Goal: Entertainment & Leisure: Consume media (video, audio)

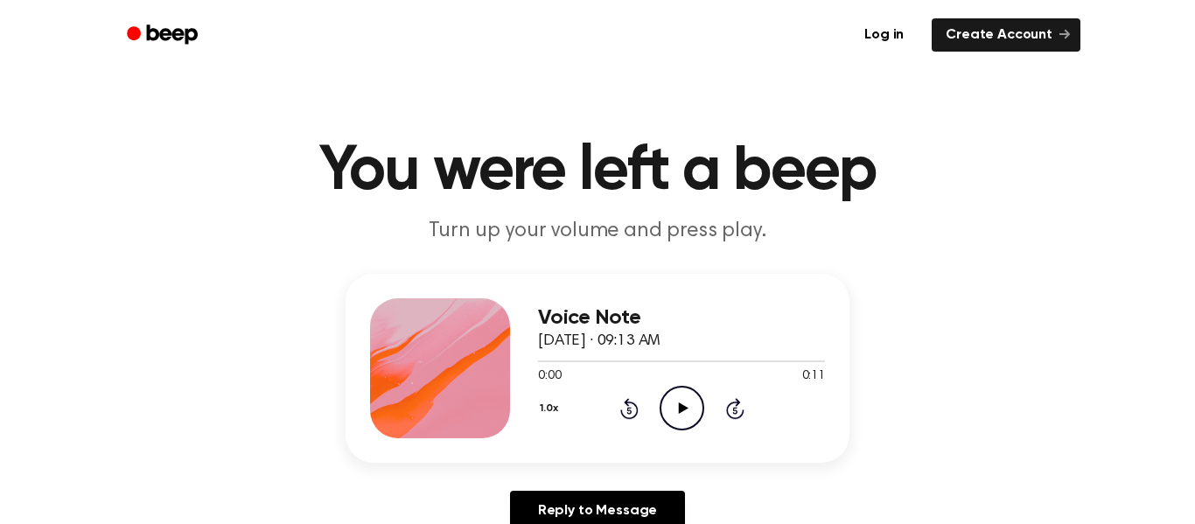
click at [684, 410] on icon at bounding box center [683, 407] width 10 height 11
click at [689, 424] on icon "Play Audio" at bounding box center [681, 408] width 45 height 45
click at [672, 411] on icon "Play Audio" at bounding box center [681, 408] width 45 height 45
click at [679, 402] on icon "Play Audio" at bounding box center [681, 408] width 45 height 45
click at [673, 397] on icon "Play Audio" at bounding box center [681, 408] width 45 height 45
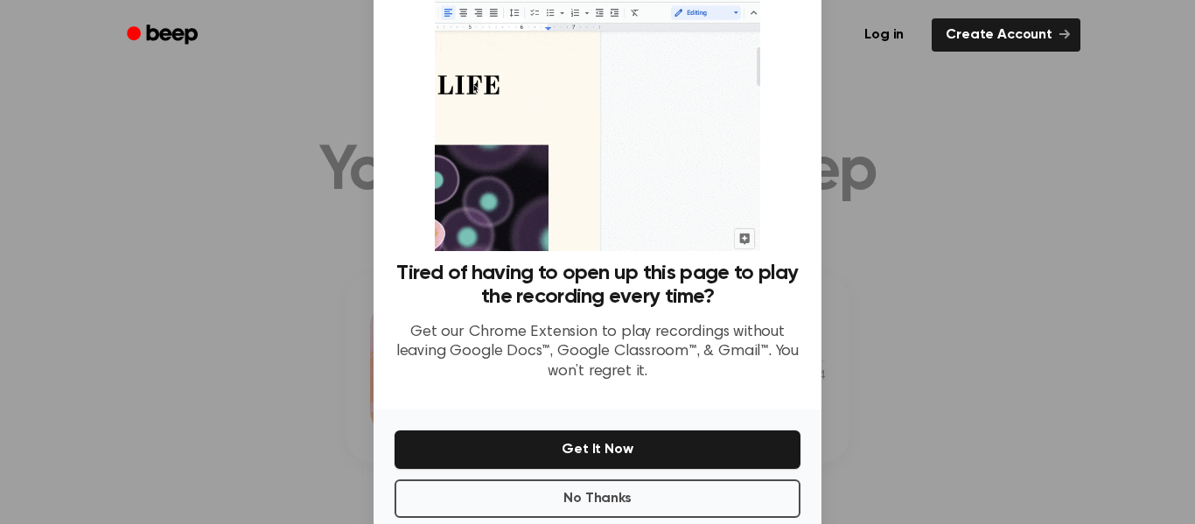
scroll to position [113, 0]
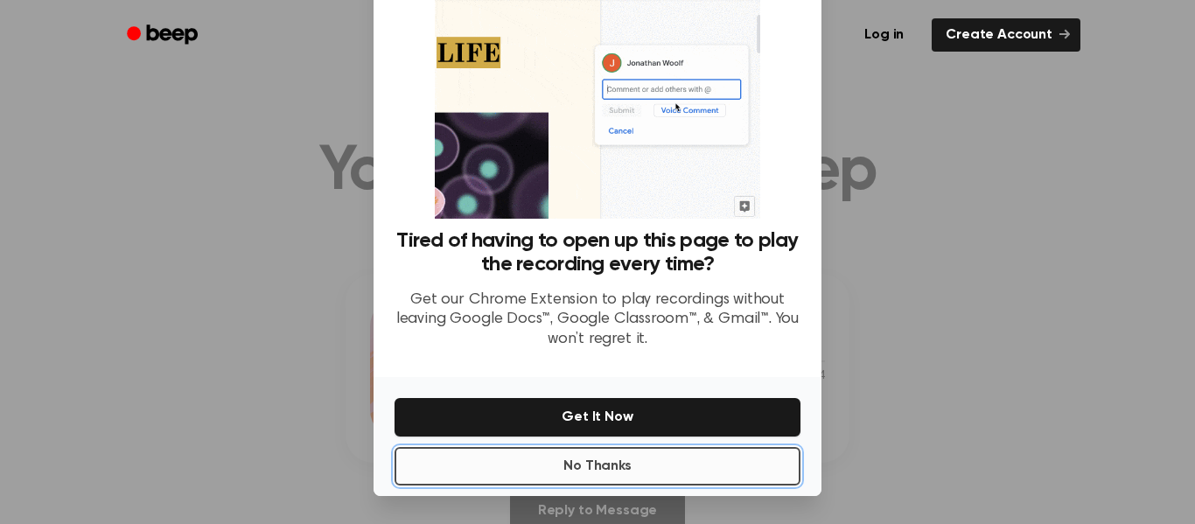
click at [666, 461] on button "No Thanks" at bounding box center [597, 466] width 406 height 38
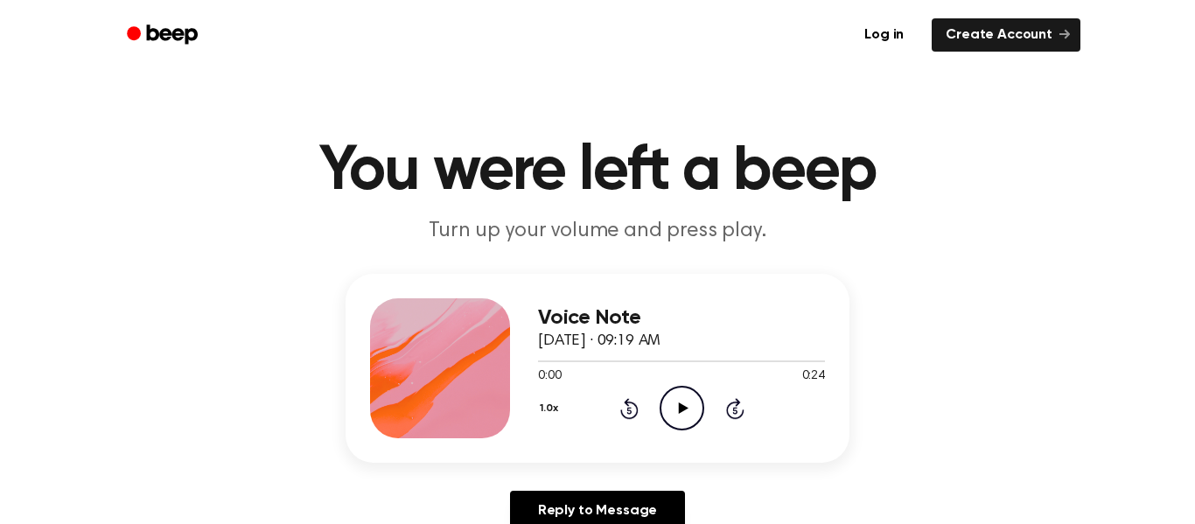
click at [678, 408] on icon at bounding box center [683, 407] width 10 height 11
click at [684, 406] on icon "Play Audio" at bounding box center [681, 408] width 45 height 45
click at [670, 393] on icon "Play Audio" at bounding box center [681, 408] width 45 height 45
click at [672, 411] on icon "Play Audio" at bounding box center [681, 408] width 45 height 45
click at [691, 415] on icon "Play Audio" at bounding box center [681, 408] width 45 height 45
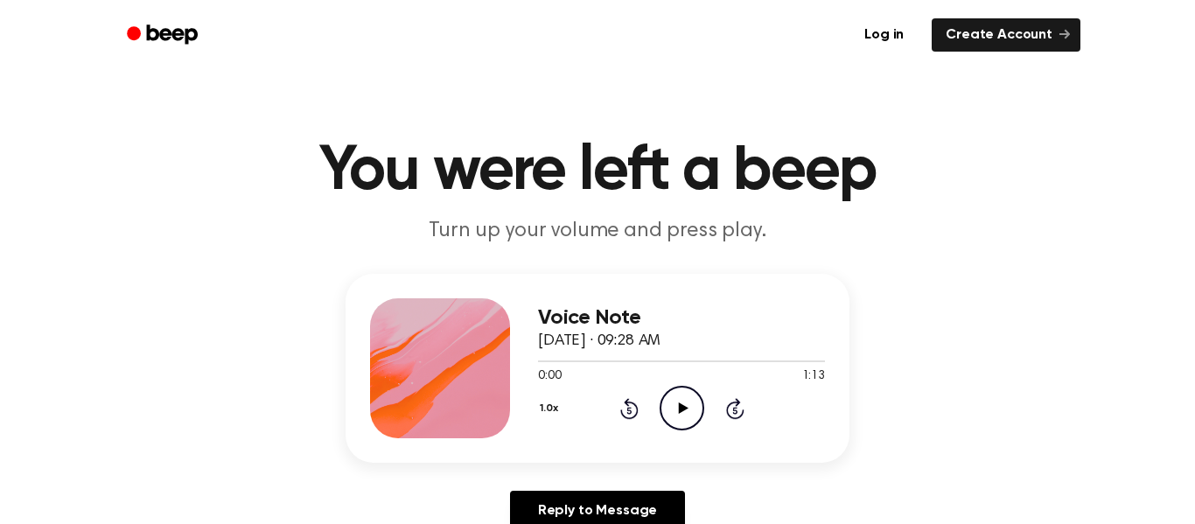
click at [661, 405] on icon "Play Audio" at bounding box center [681, 408] width 45 height 45
click at [686, 394] on icon "Play Audio" at bounding box center [681, 408] width 45 height 45
click at [679, 401] on icon "Play Audio" at bounding box center [681, 408] width 45 height 45
click at [678, 405] on icon "Play Audio" at bounding box center [681, 408] width 45 height 45
click at [695, 387] on icon "Pause Audio" at bounding box center [681, 408] width 45 height 45
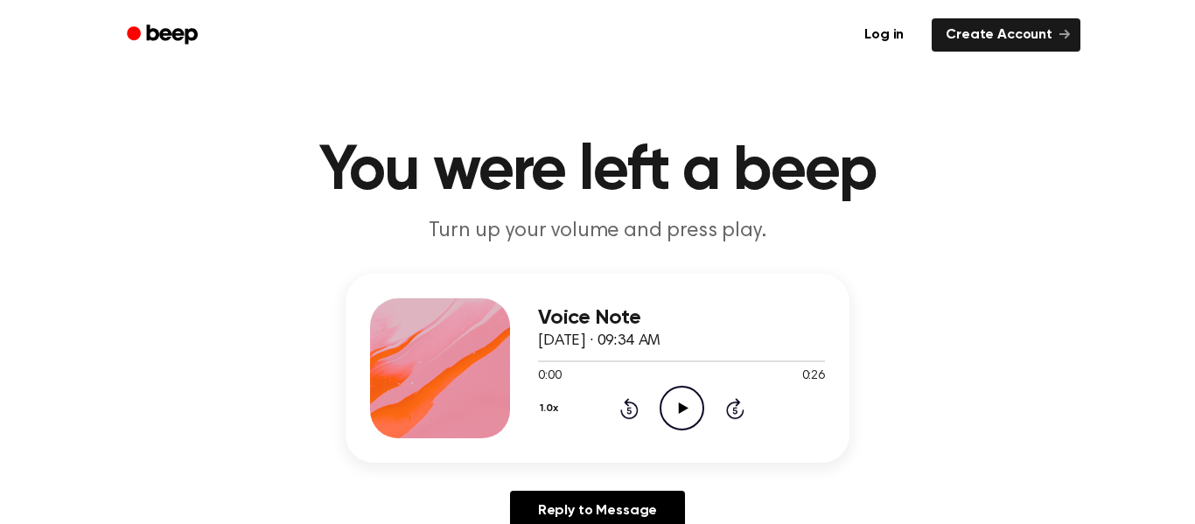
click at [680, 428] on icon "Play Audio" at bounding box center [681, 408] width 45 height 45
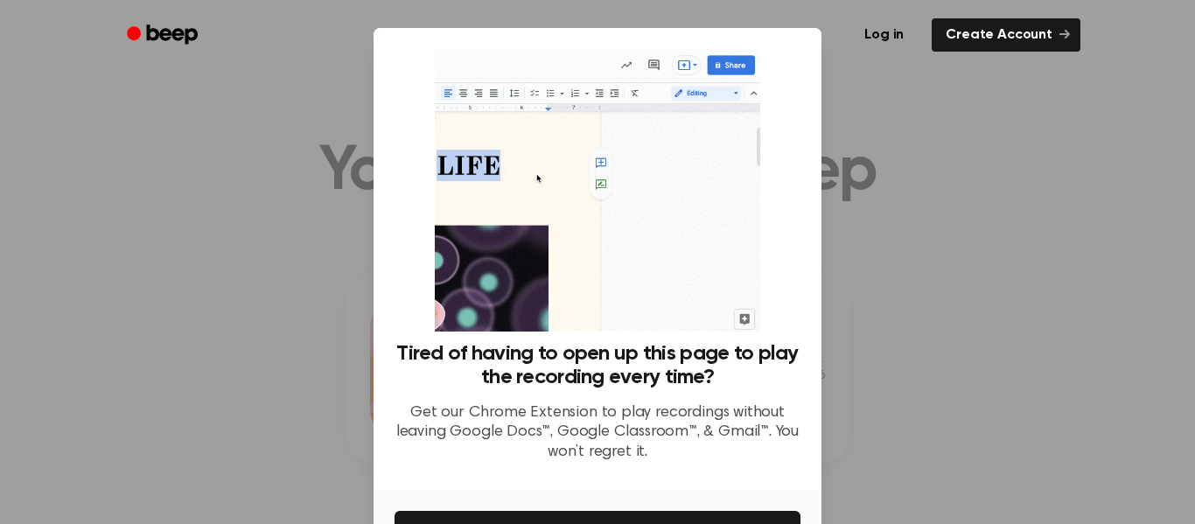
scroll to position [113, 0]
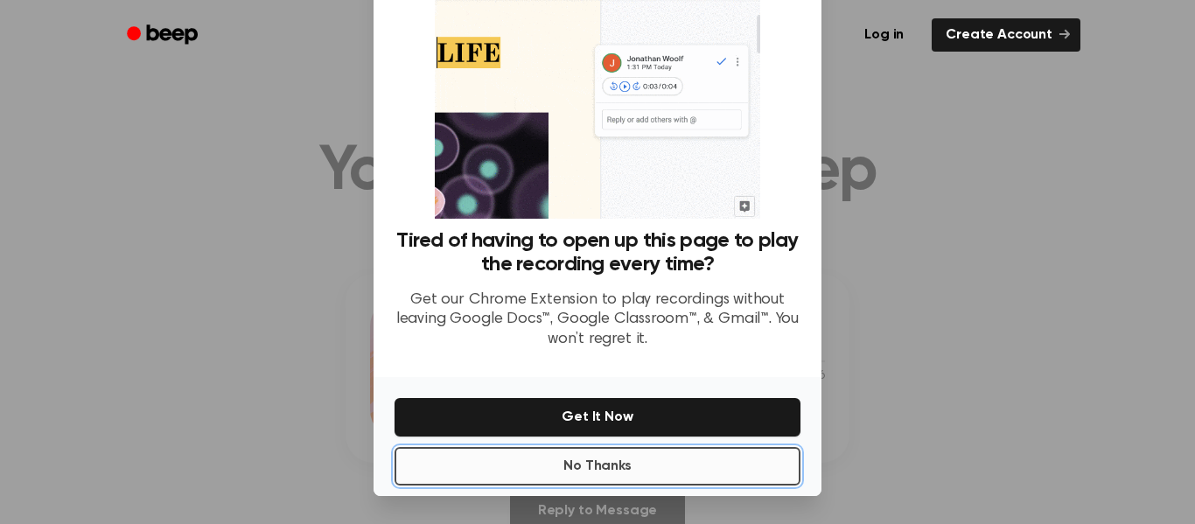
click at [728, 464] on button "No Thanks" at bounding box center [597, 466] width 406 height 38
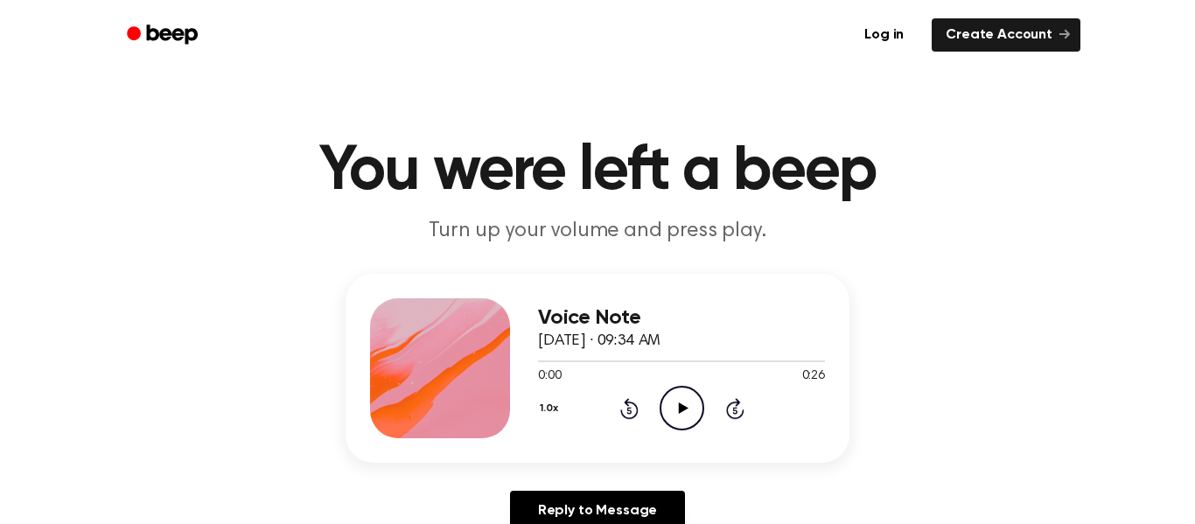
click at [673, 423] on icon "Play Audio" at bounding box center [681, 408] width 45 height 45
click at [671, 404] on icon "Play Audio" at bounding box center [681, 408] width 45 height 45
click at [679, 417] on icon "Play Audio" at bounding box center [681, 408] width 45 height 45
